Goal: Answer question/provide support: Share knowledge or assist other users

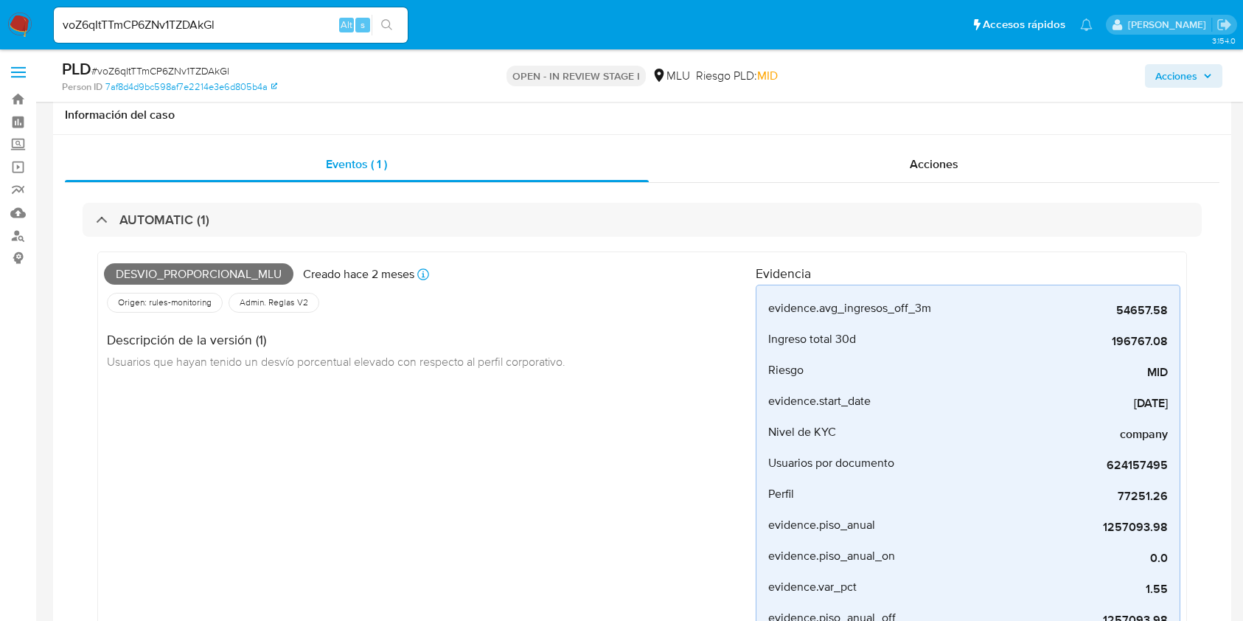
select select "10"
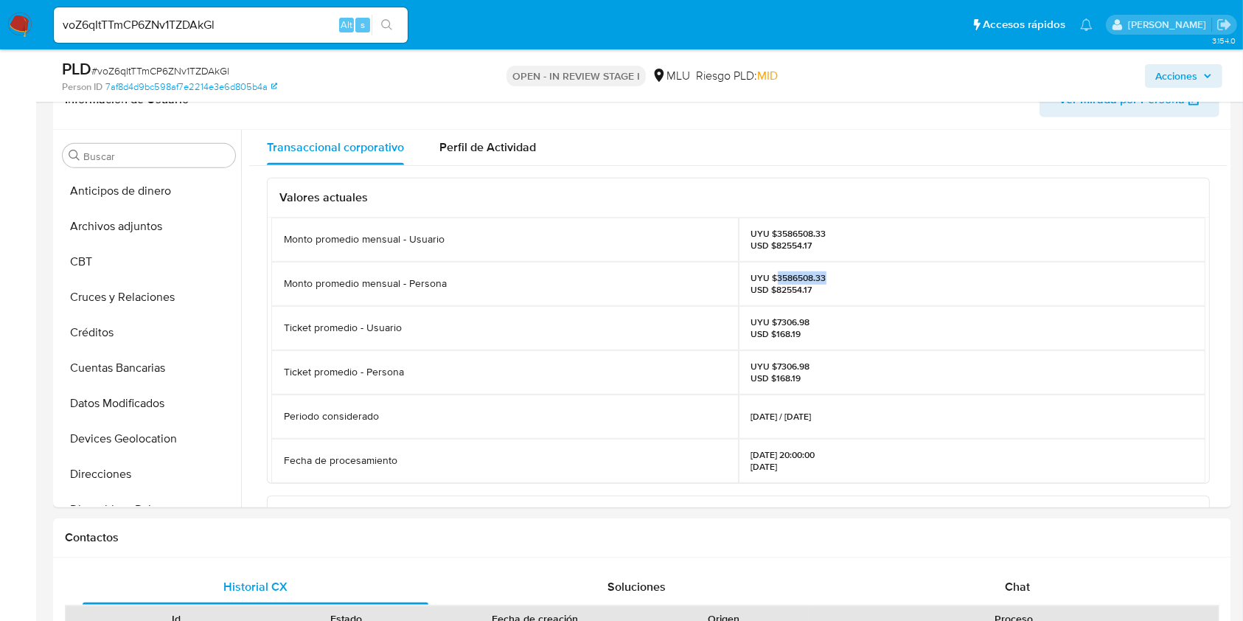
scroll to position [658, 0]
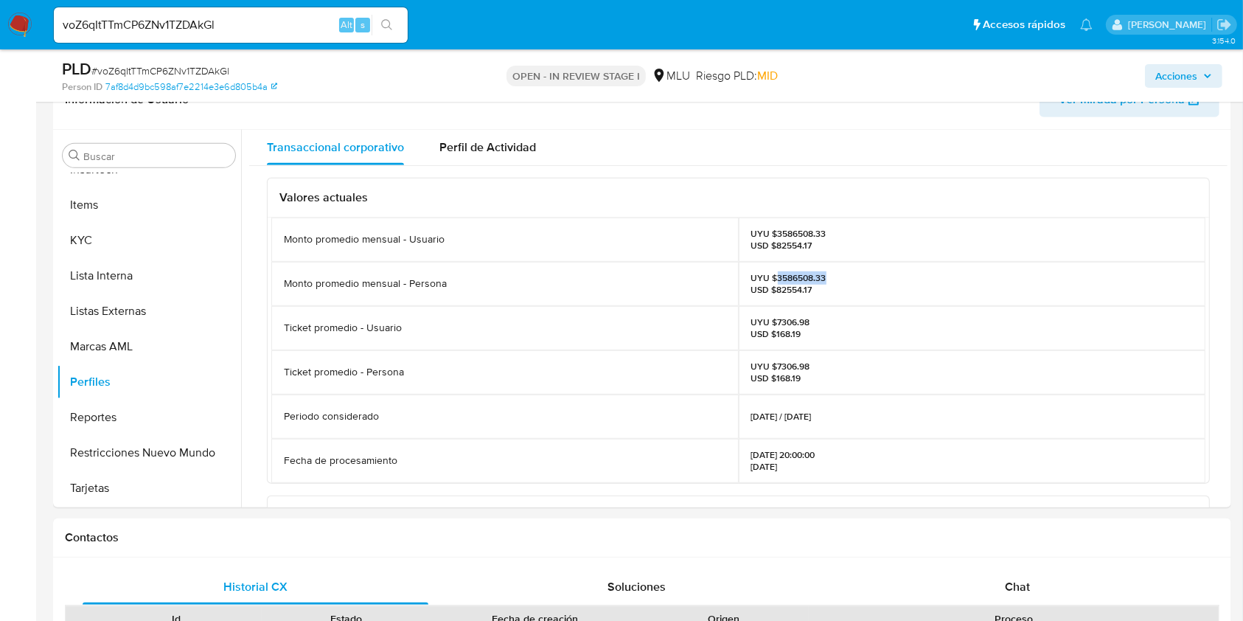
click at [196, 246] on button "KYC" at bounding box center [149, 240] width 184 height 35
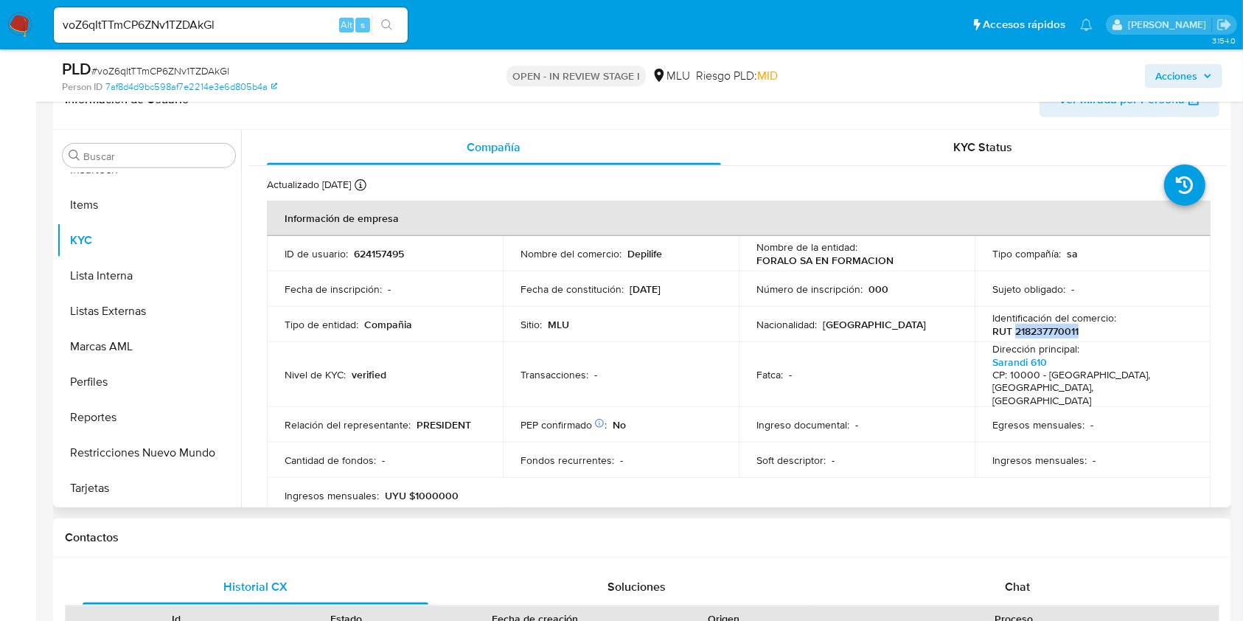
drag, startPoint x: 1079, startPoint y: 330, endPoint x: 1010, endPoint y: 333, distance: 69.4
click at [1010, 333] on div "Identificación del comercio : RUT 218237770011" at bounding box center [1092, 324] width 201 height 27
copy p "218237770011"
click at [386, 256] on p "624157495" at bounding box center [379, 253] width 50 height 13
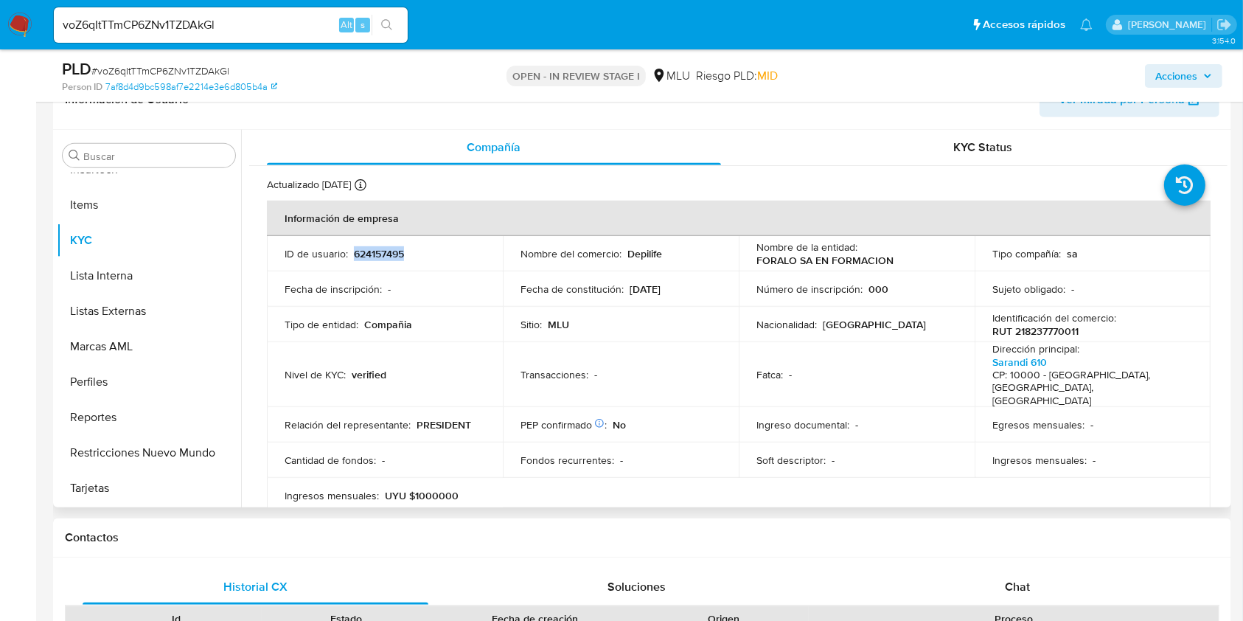
copy p "624157495"
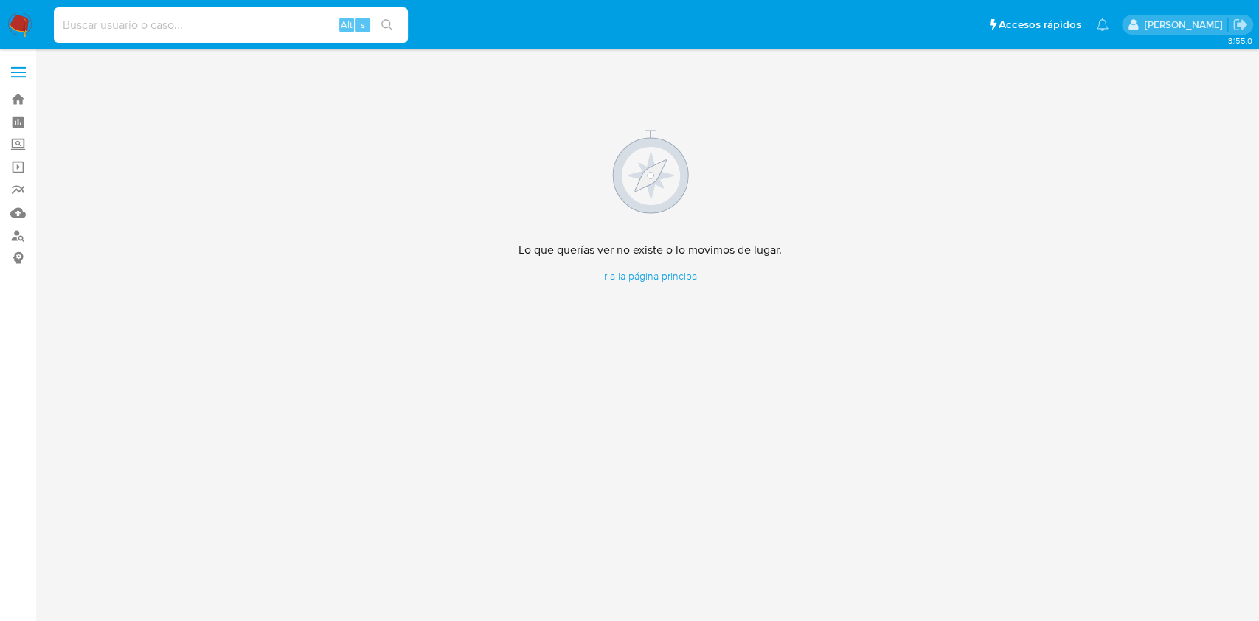
click at [220, 32] on input at bounding box center [231, 24] width 354 height 19
paste input "OsWmgSXkiwG0A5b9j0vYDIyz"
type input "OsWmgSXkiwG0A5b9j0vYDIyz"
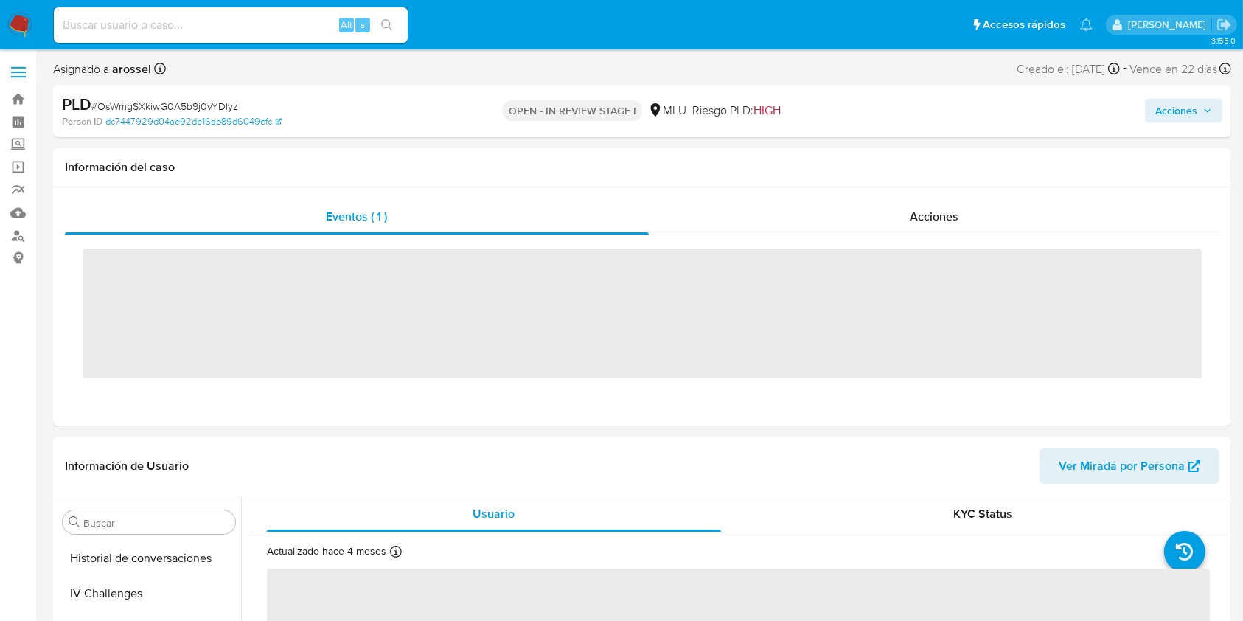
scroll to position [658, 0]
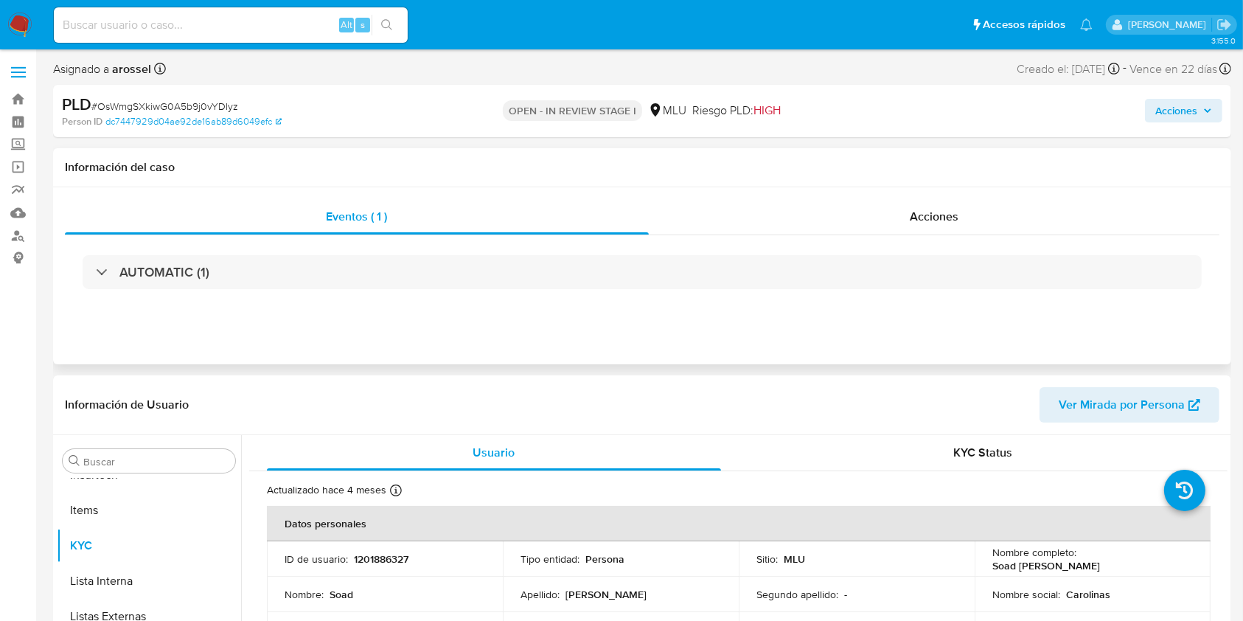
select select "10"
